Goal: Task Accomplishment & Management: Manage account settings

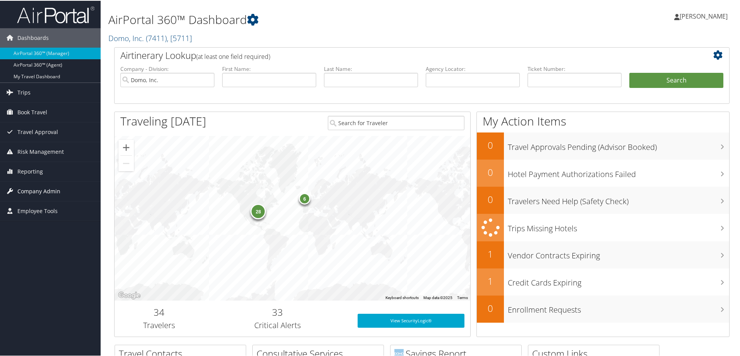
click at [33, 188] on span "Company Admin" at bounding box center [38, 190] width 43 height 19
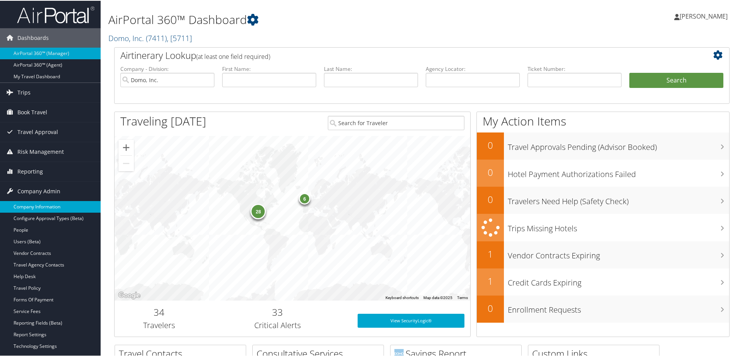
click at [43, 204] on link "Company Information" at bounding box center [50, 206] width 101 height 12
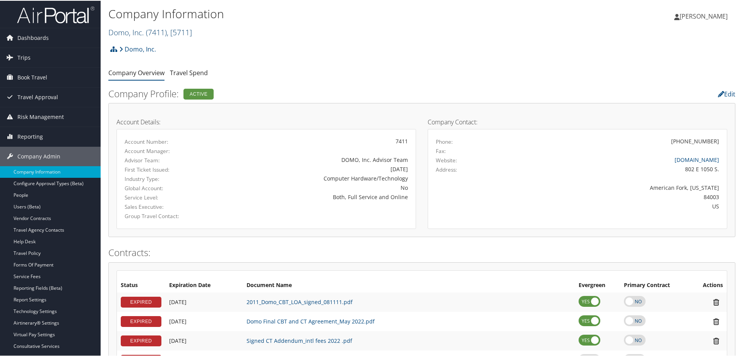
click at [192, 34] on span ", [ 5711 ]" at bounding box center [179, 31] width 25 height 10
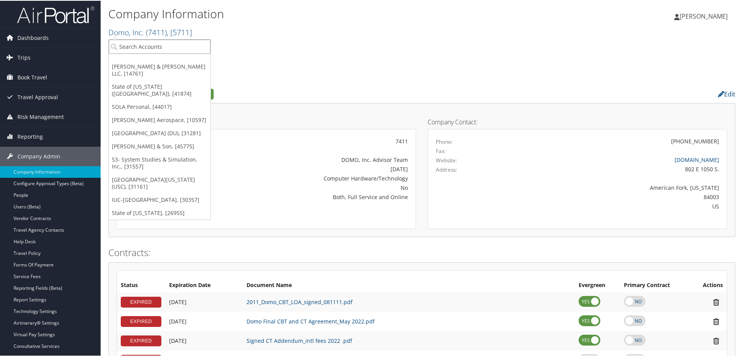
drag, startPoint x: 190, startPoint y: 43, endPoint x: 184, endPoint y: 42, distance: 6.0
click at [190, 45] on input "search" at bounding box center [160, 46] width 102 height 14
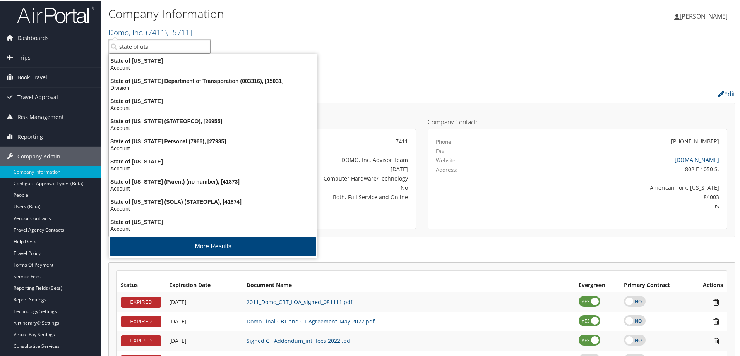
type input "state of utah"
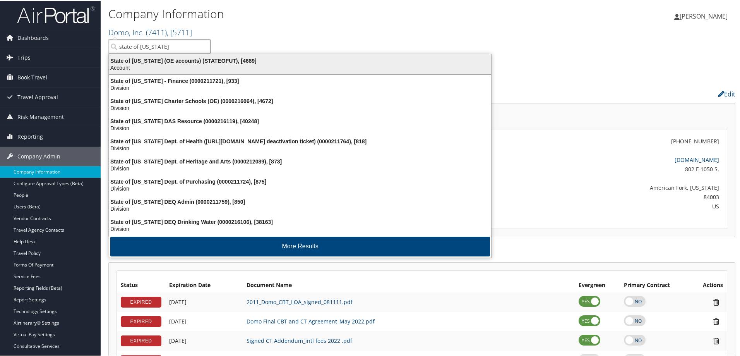
click at [127, 62] on div "State of Utah (OE accounts) (STATEOFUT), [4689]" at bounding box center [299, 59] width 391 height 7
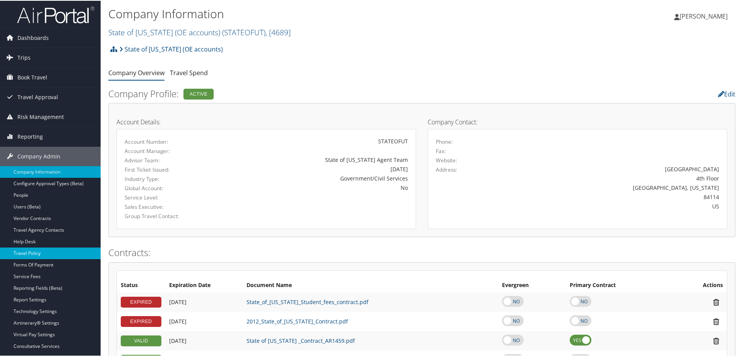
click at [32, 250] on link "Travel Policy" at bounding box center [50, 252] width 101 height 12
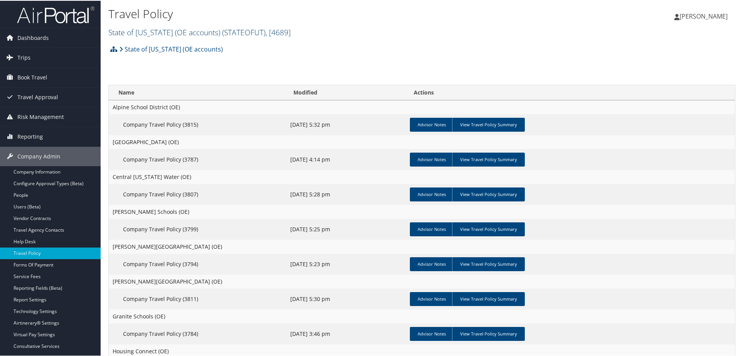
click at [268, 29] on span ", [ 4689 ]" at bounding box center [277, 31] width 25 height 10
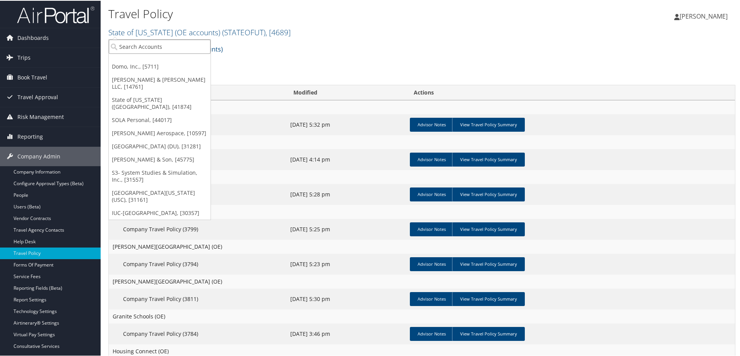
click at [131, 45] on input "search" at bounding box center [160, 46] width 102 height 14
type input "state of utah dep"
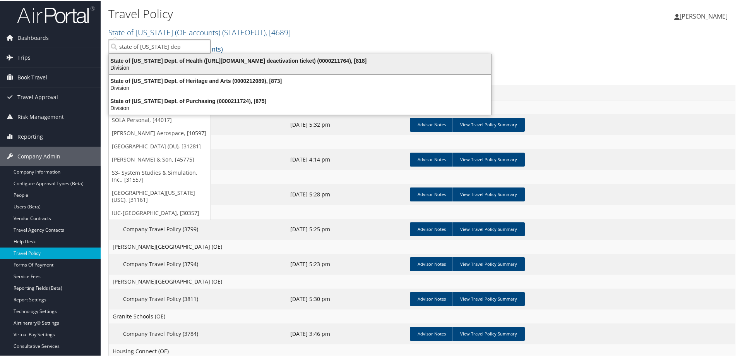
click at [129, 63] on div "Division" at bounding box center [299, 66] width 391 height 7
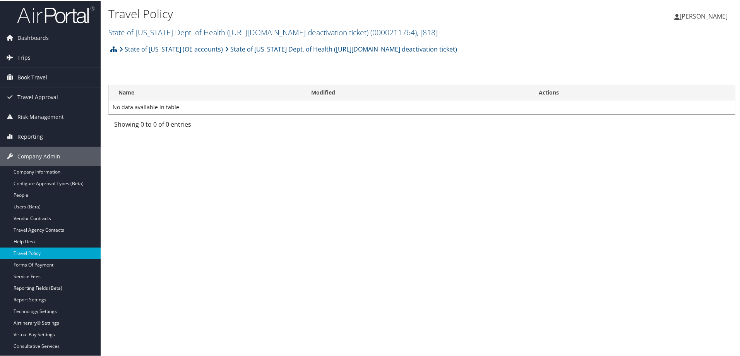
click at [506, 33] on div "Travel Policy State of [US_STATE] Dept. of Health ([URL][DOMAIN_NAME] deactivat…" at bounding box center [422, 20] width 642 height 41
click at [504, 33] on div "[PERSON_NAME] [PERSON_NAME] My Settings Travel Agency Contacts Log Consulting T…" at bounding box center [619, 19] width 248 height 30
click at [503, 33] on div "[PERSON_NAME] [PERSON_NAME] My Settings Travel Agency Contacts Log Consulting T…" at bounding box center [619, 19] width 248 height 30
click at [119, 33] on link "State of Utah Dept. of Health (https://cbtravel.atlassian.net/browse/OS-290052 …" at bounding box center [272, 31] width 329 height 10
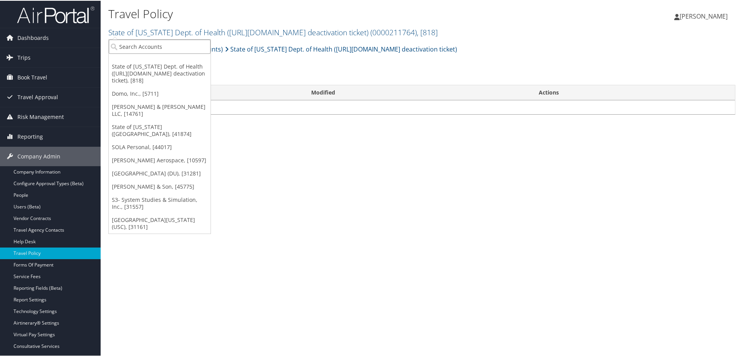
click at [132, 45] on input "search" at bounding box center [160, 46] width 102 height 14
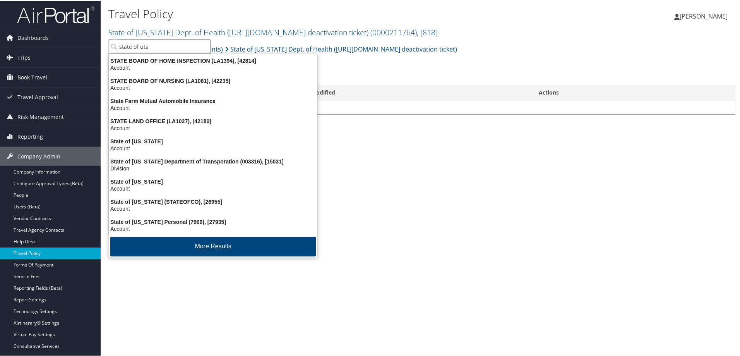
type input "state of [US_STATE]"
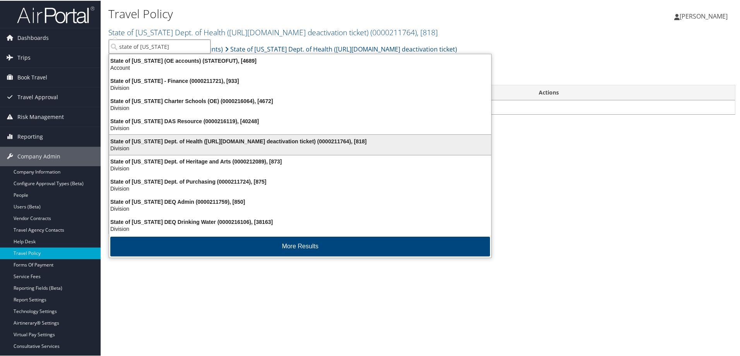
click at [193, 145] on div "Division" at bounding box center [299, 147] width 391 height 7
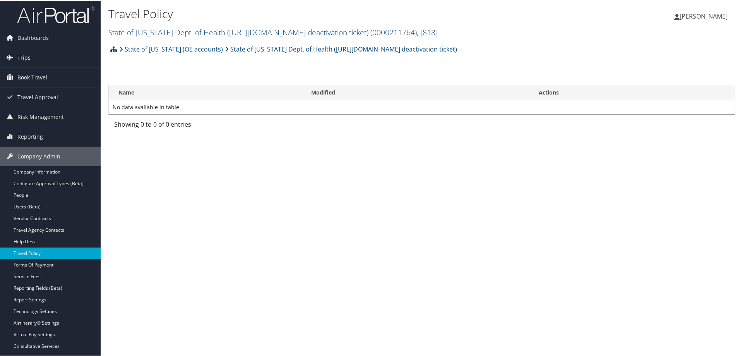
click at [502, 33] on div "Amanda Cleary Amanda Cleary My Settings Travel Agency Contacts Log Consulting T…" at bounding box center [619, 19] width 248 height 30
click at [501, 33] on div "Amanda Cleary Amanda Cleary My Settings Travel Agency Contacts Log Consulting T…" at bounding box center [619, 19] width 248 height 30
click at [438, 34] on span ", [ 818 ]" at bounding box center [427, 31] width 21 height 10
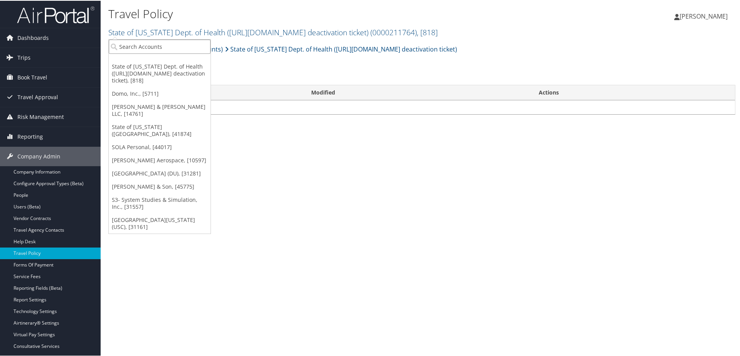
click at [149, 45] on input "search" at bounding box center [160, 46] width 102 height 14
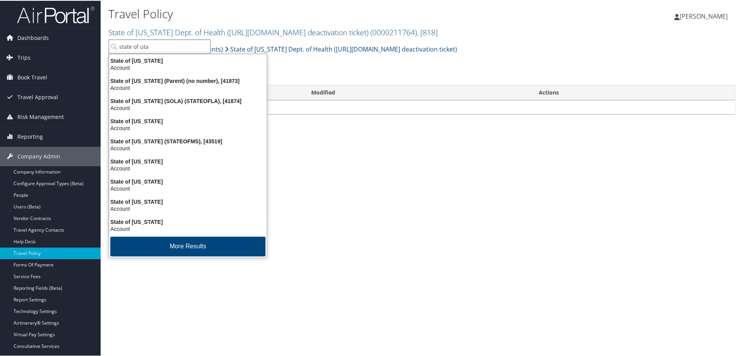
type input "state of utah"
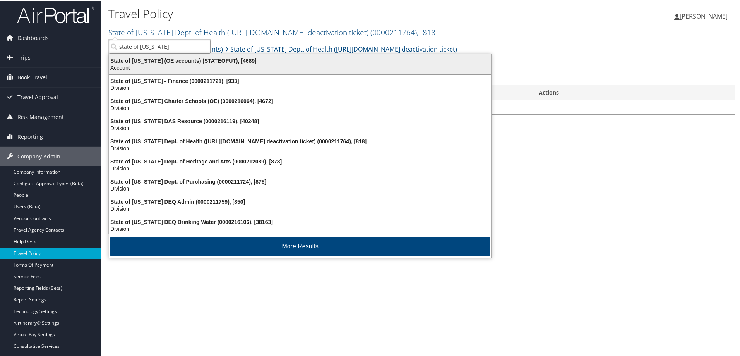
click at [131, 64] on div "Account" at bounding box center [299, 66] width 391 height 7
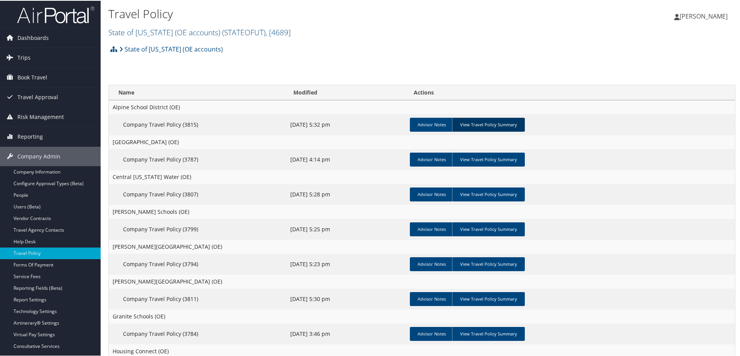
click at [496, 122] on link "View Travel Policy Summary" at bounding box center [488, 124] width 73 height 14
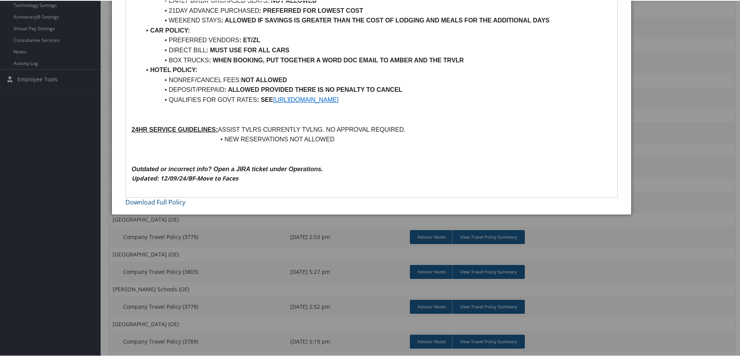
scroll to position [193, 0]
